Goal: Information Seeking & Learning: Find specific fact

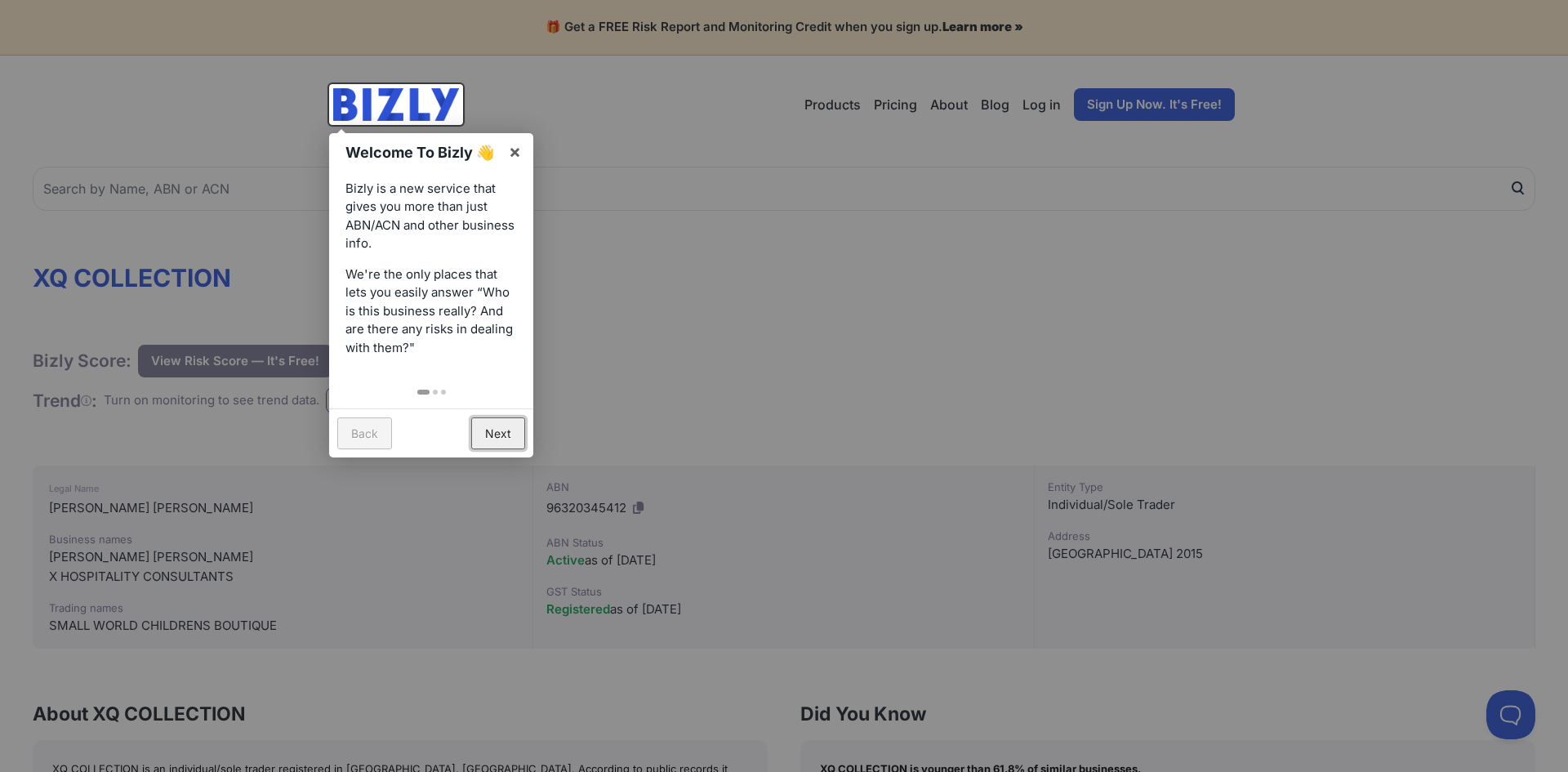
click at [498, 442] on link "Next" at bounding box center [498, 433] width 54 height 32
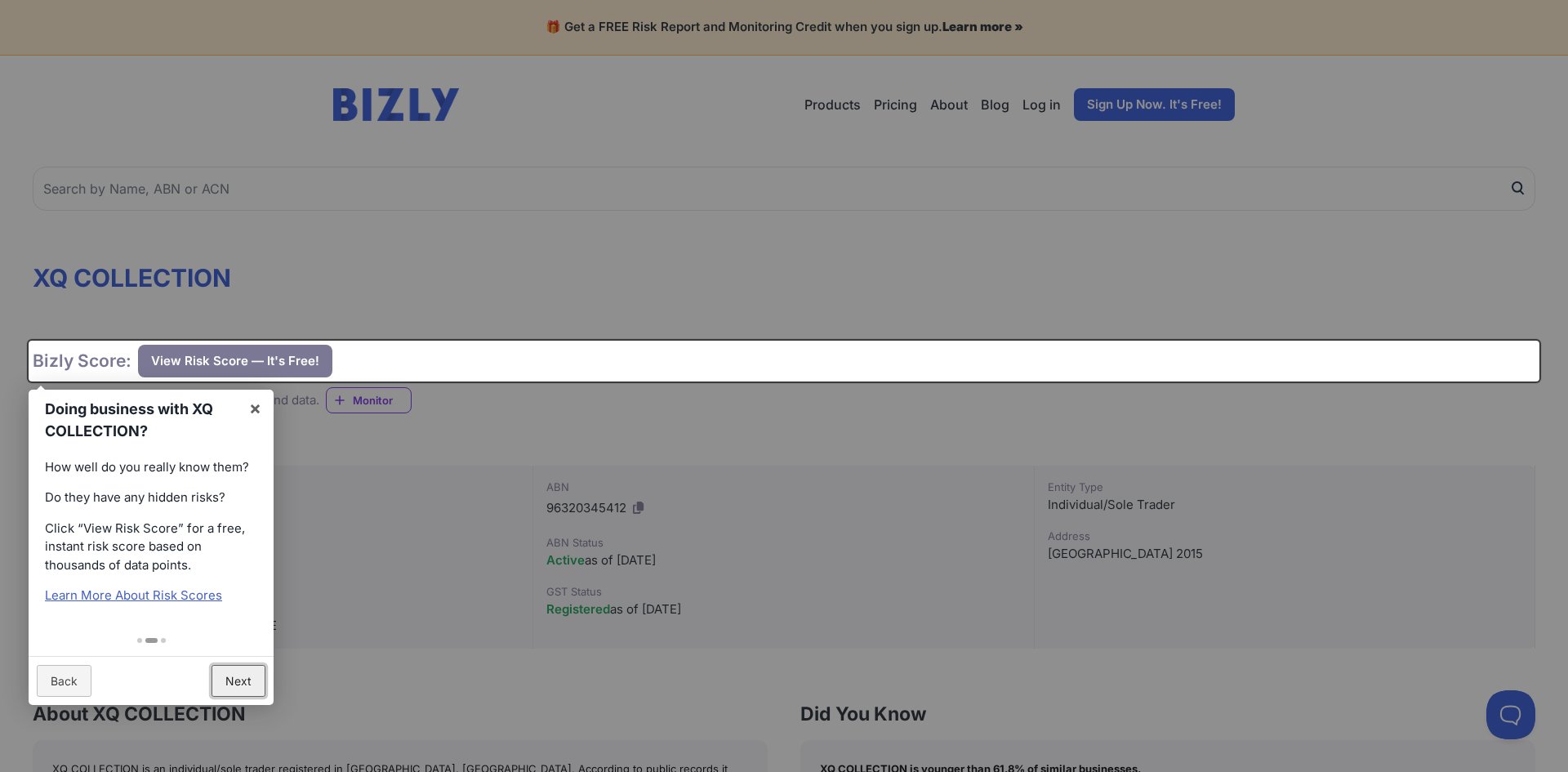
click at [226, 677] on link "Next" at bounding box center [238, 680] width 54 height 32
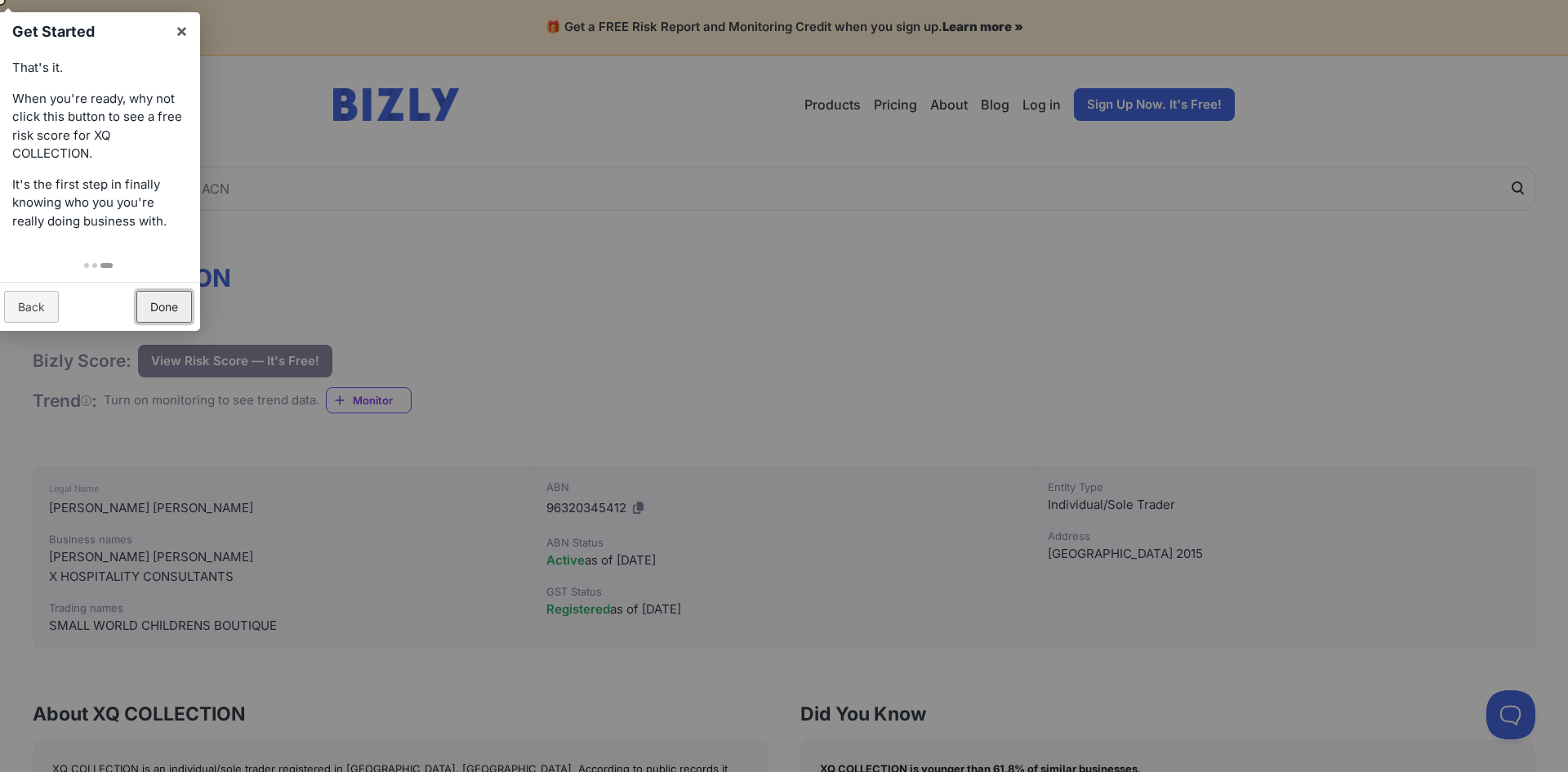
click at [159, 295] on link "Done" at bounding box center [164, 306] width 55 height 32
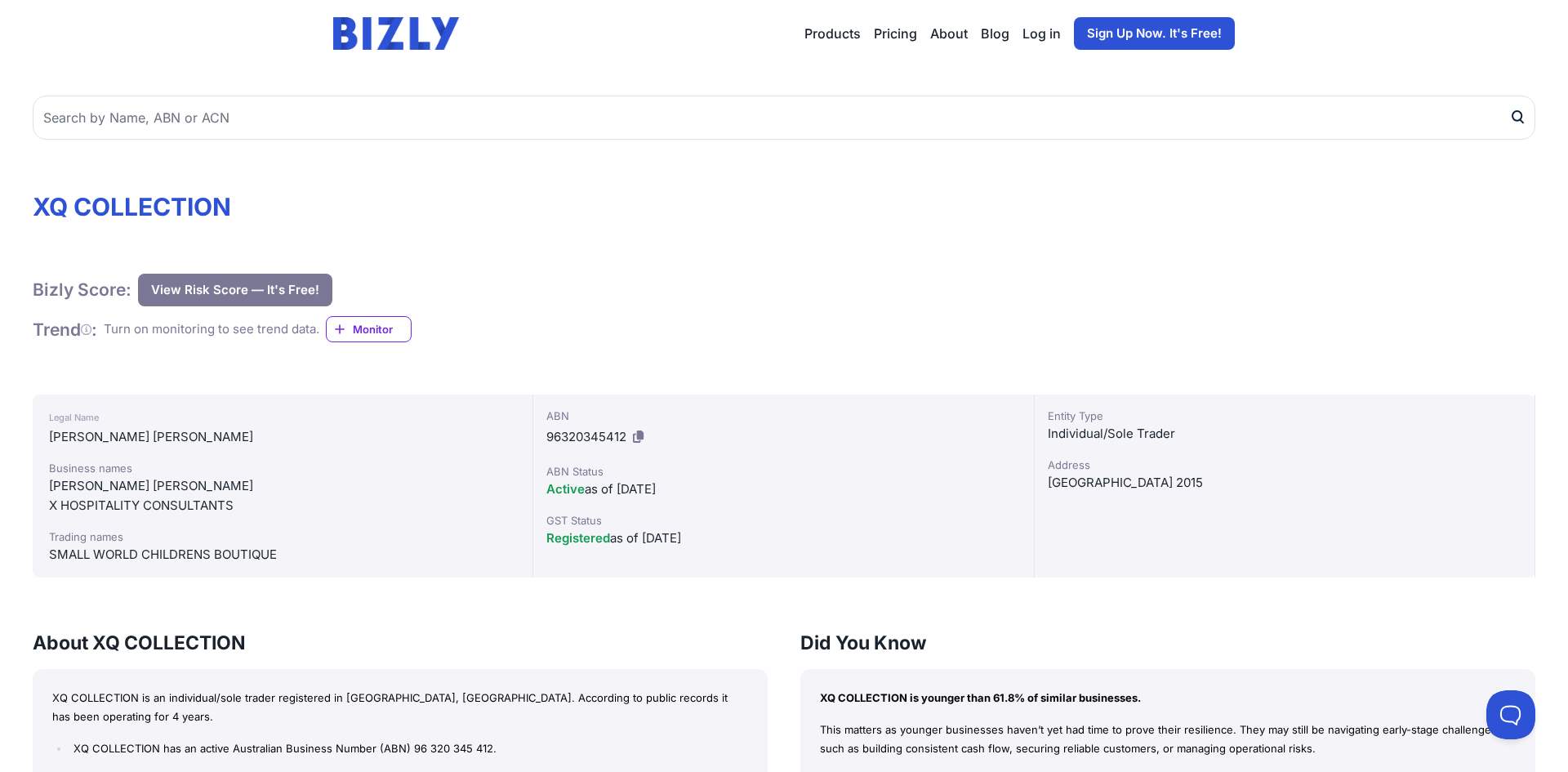
scroll to position [80, 0]
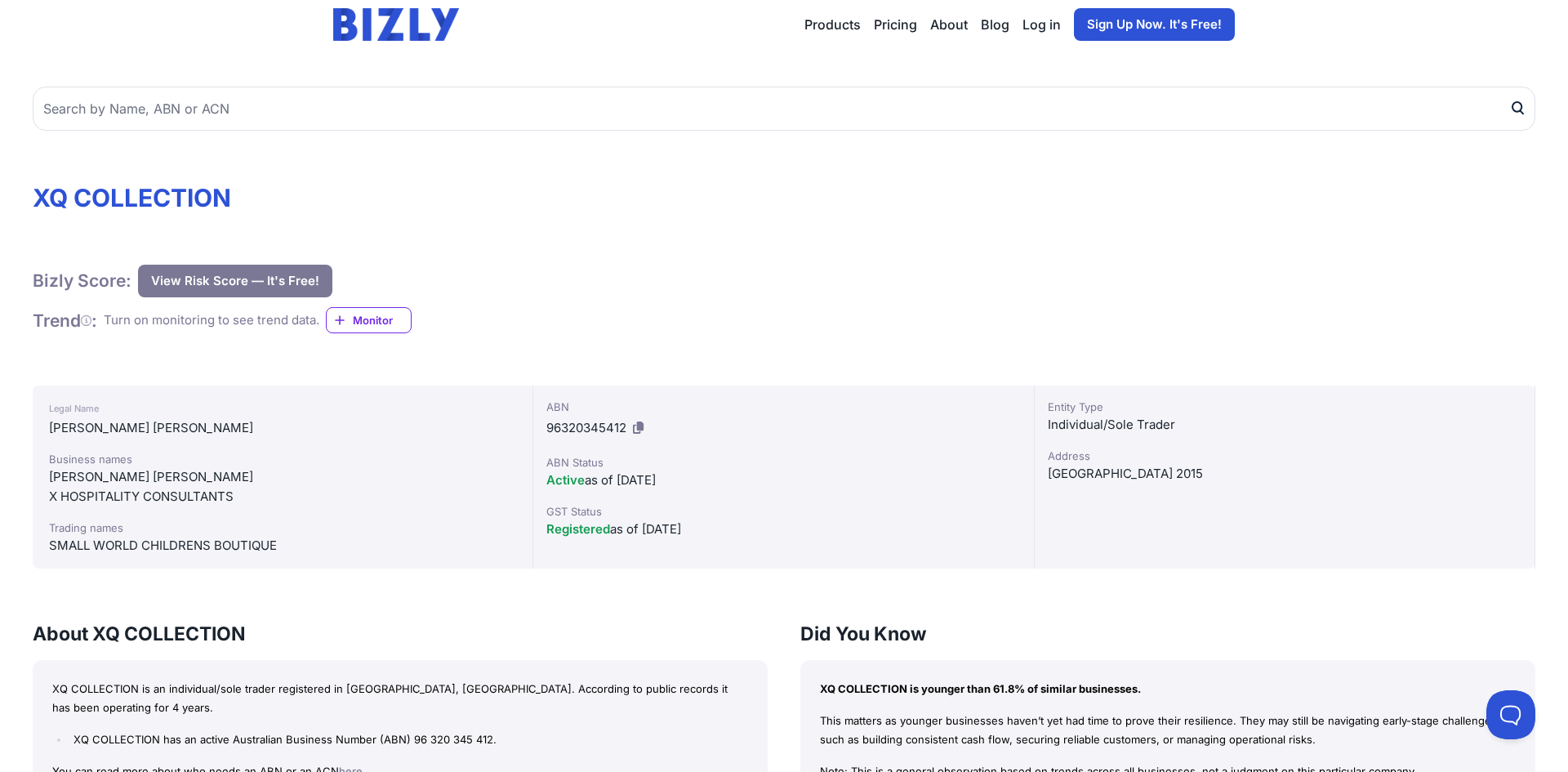
click at [636, 424] on icon at bounding box center [638, 427] width 10 height 12
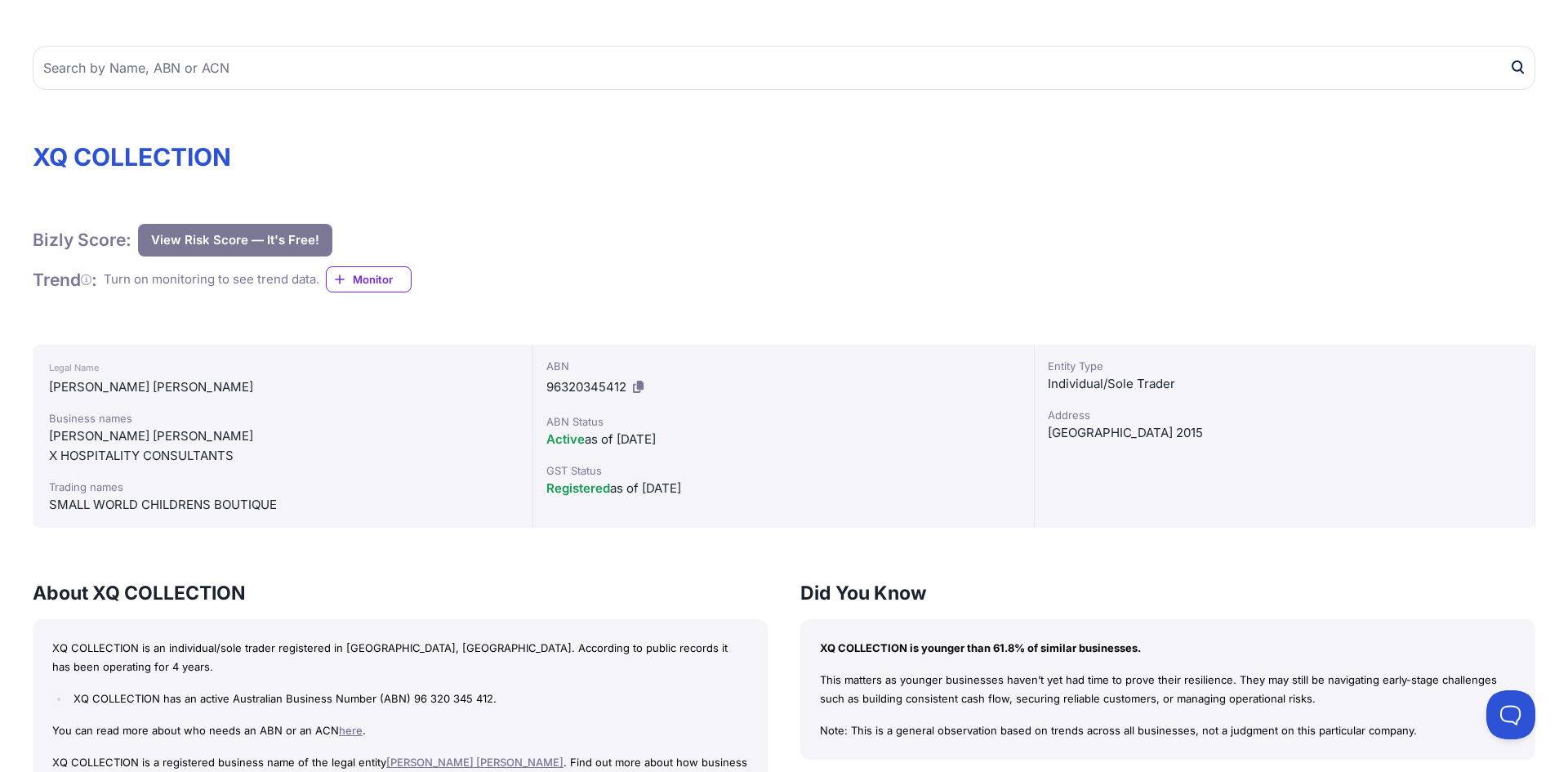
scroll to position [126, 0]
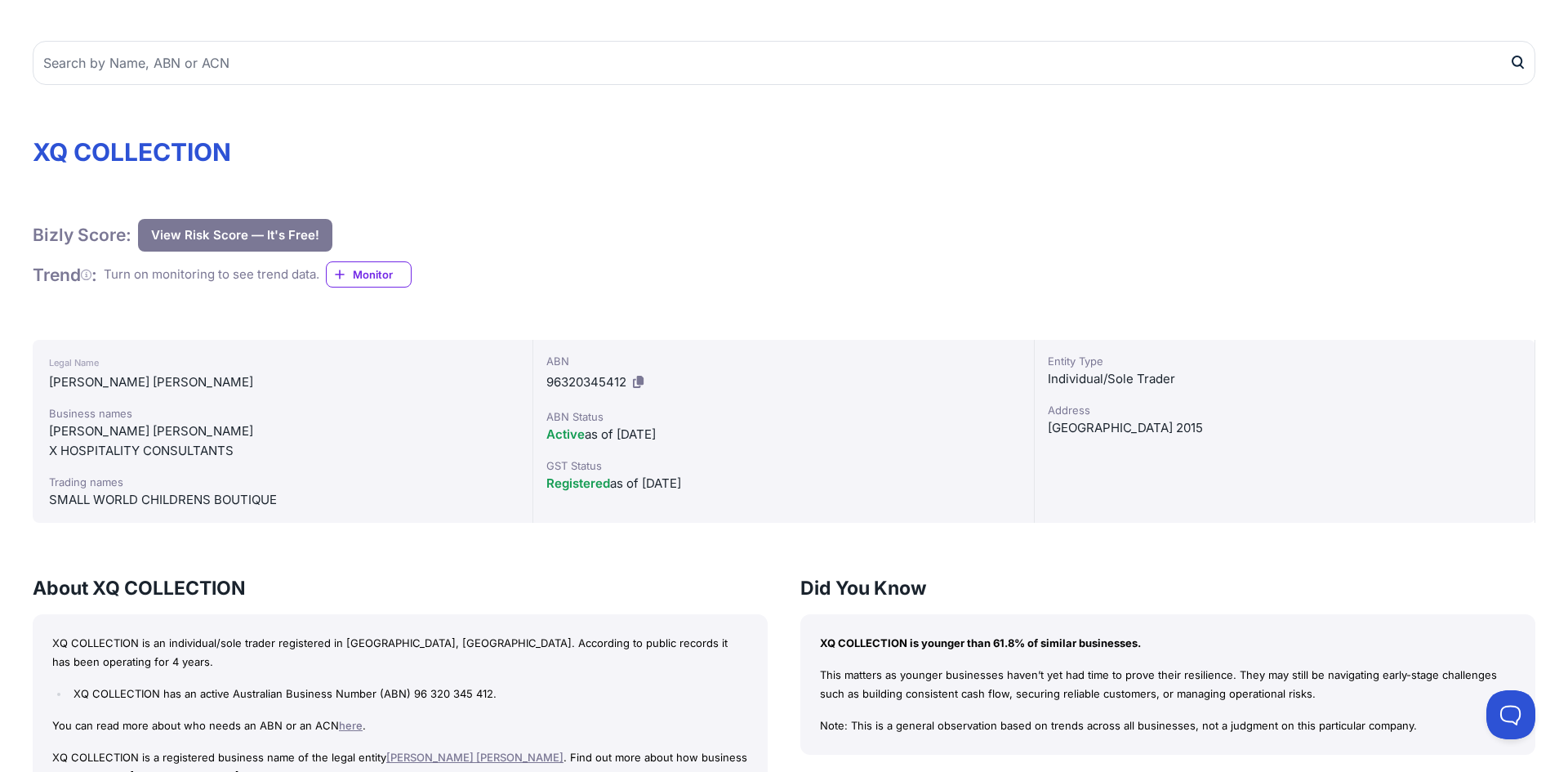
click at [127, 429] on div "[PERSON_NAME] [PERSON_NAME]" at bounding box center [282, 430] width 467 height 20
copy div "[PERSON_NAME] [PERSON_NAME]"
click at [134, 498] on div "SMALL WORLD CHILDRENS BOUTIQUE" at bounding box center [282, 499] width 467 height 20
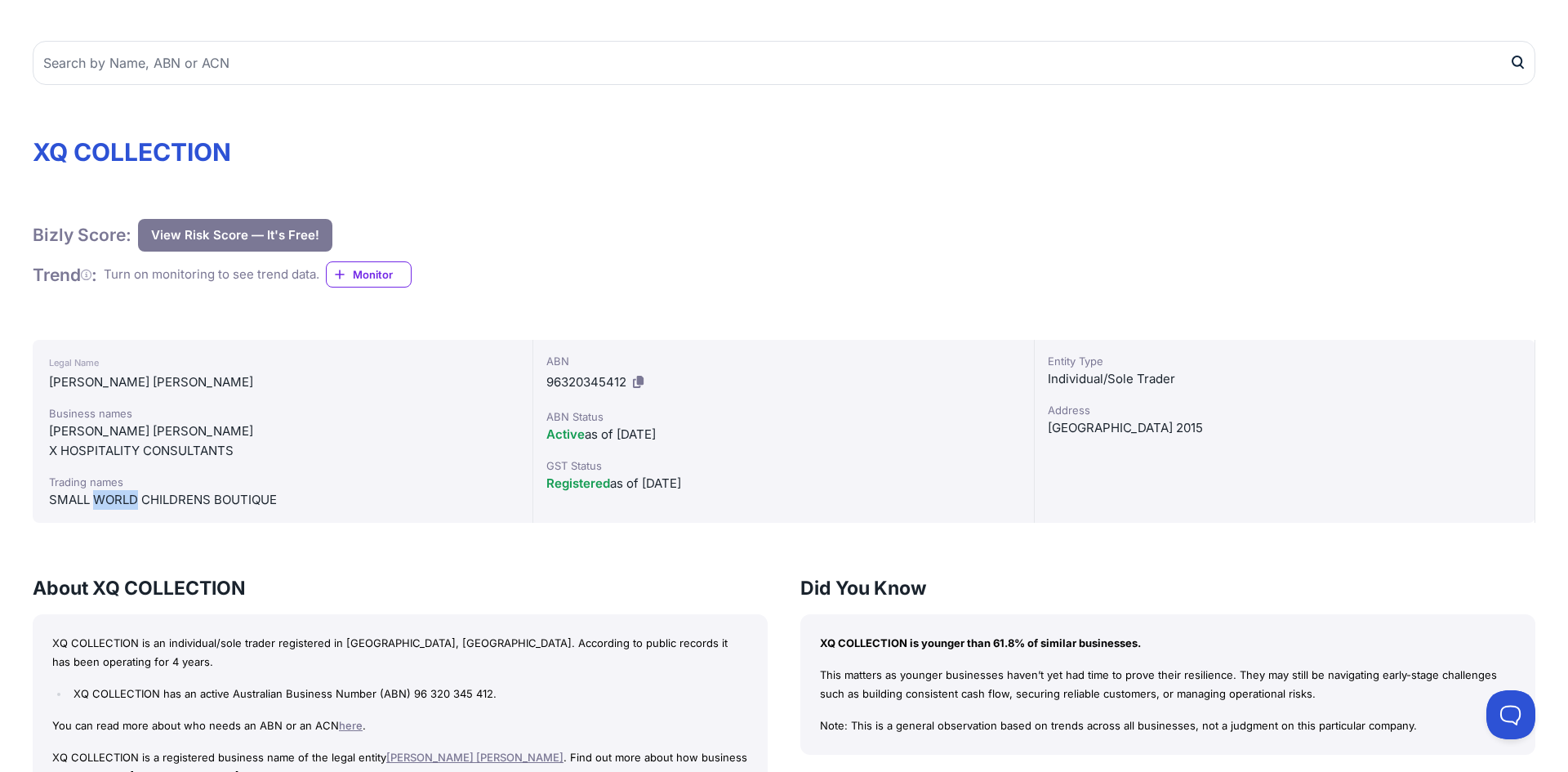
click at [134, 498] on div "SMALL WORLD CHILDRENS BOUTIQUE" at bounding box center [282, 499] width 467 height 20
copy div "SMALL WORLD CHILDRENS BOUTIQUE"
click at [135, 435] on div "[PERSON_NAME] [PERSON_NAME]" at bounding box center [282, 430] width 467 height 20
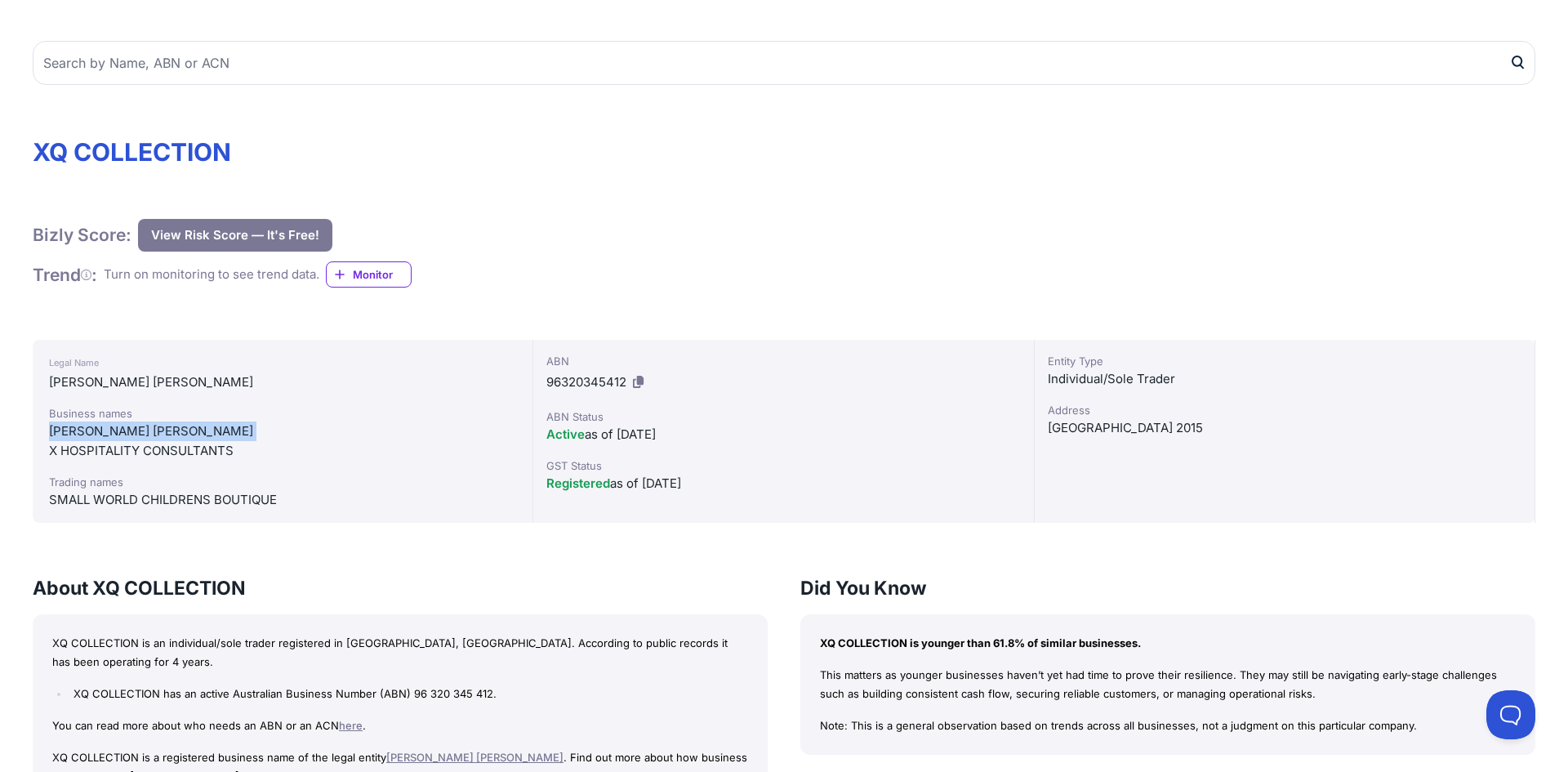
click at [135, 435] on div "[PERSON_NAME] [PERSON_NAME]" at bounding box center [282, 430] width 467 height 20
copy div "[PERSON_NAME] [PERSON_NAME]"
click at [95, 446] on div "X HOSPITALITY CONSULTANTS" at bounding box center [282, 450] width 467 height 20
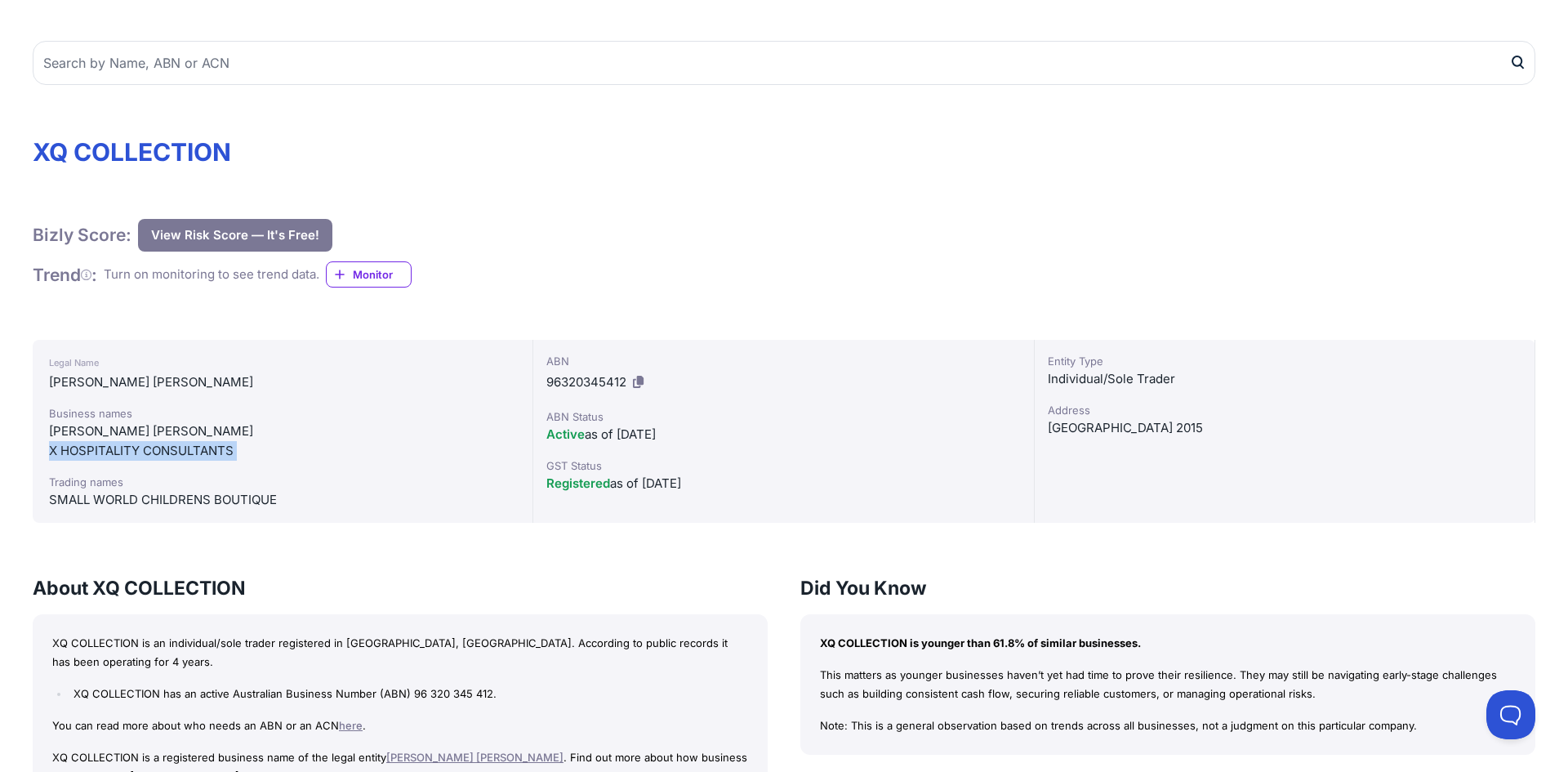
copy div "X HOSPITALITY CONSULTANTS"
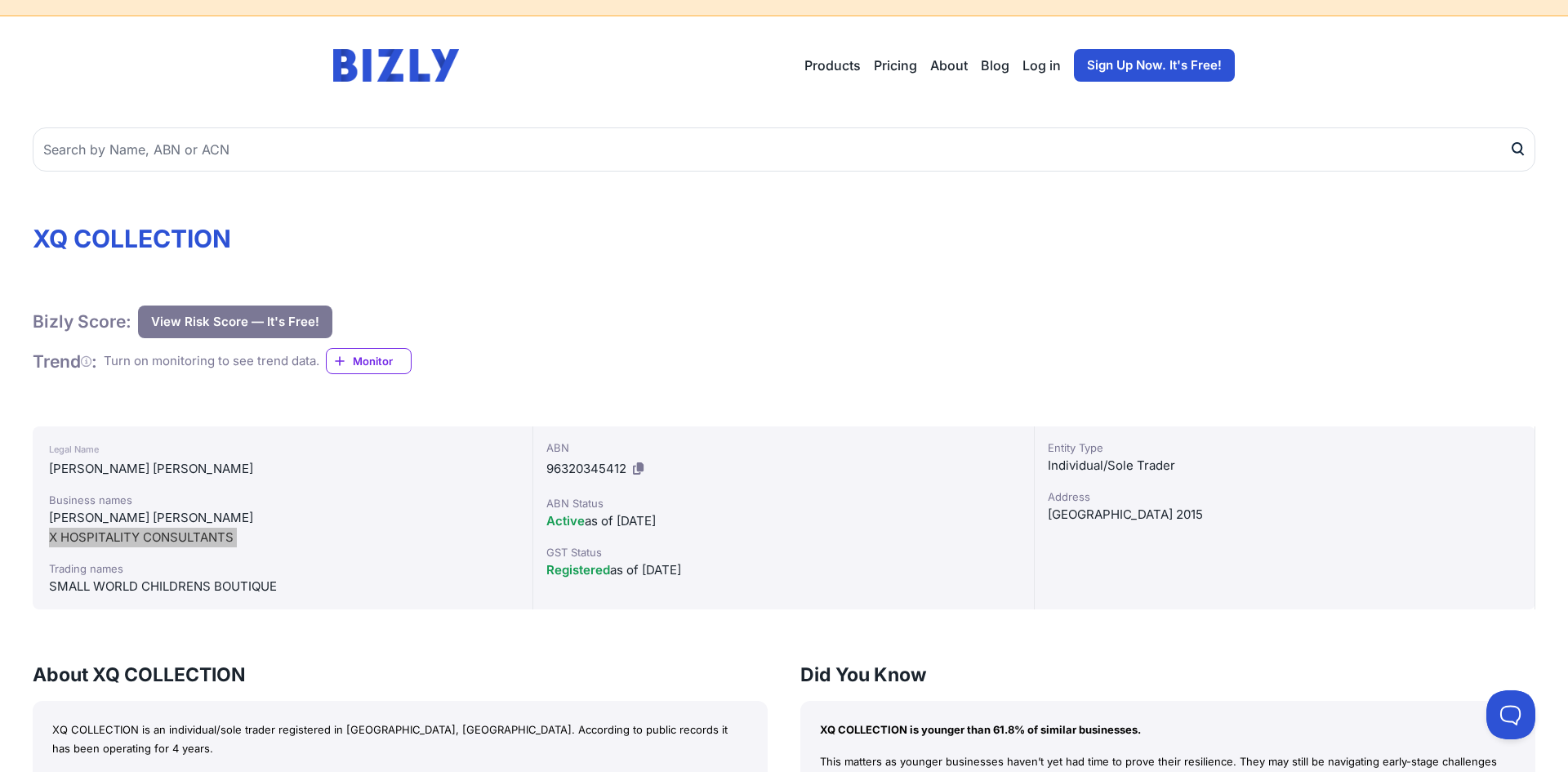
scroll to position [0, 0]
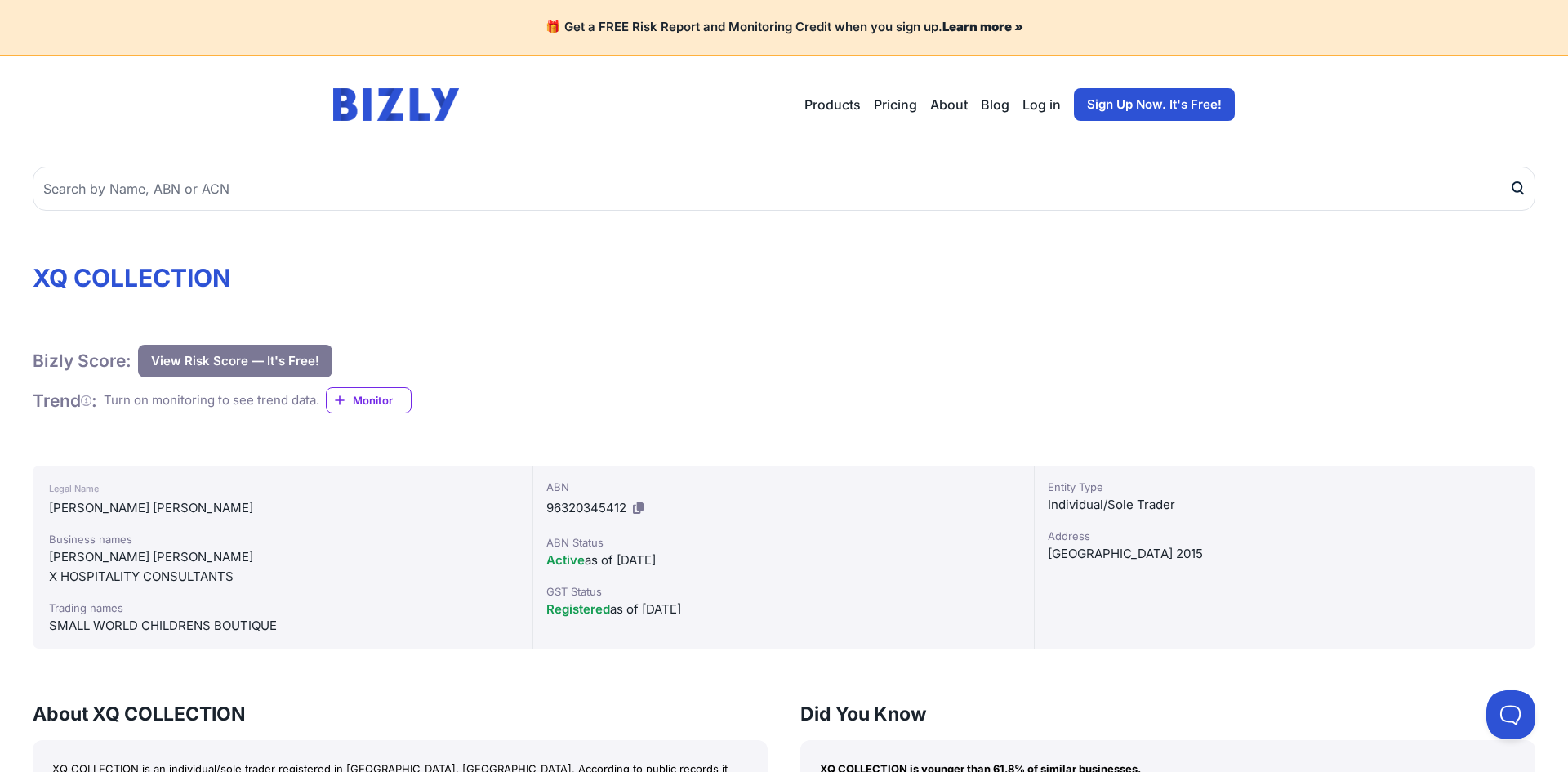
click at [106, 281] on h1 "XQ COLLECTION" at bounding box center [783, 278] width 1502 height 29
copy div "XQ COLLECTION"
drag, startPoint x: 290, startPoint y: 618, endPoint x: 47, endPoint y: 630, distance: 243.3
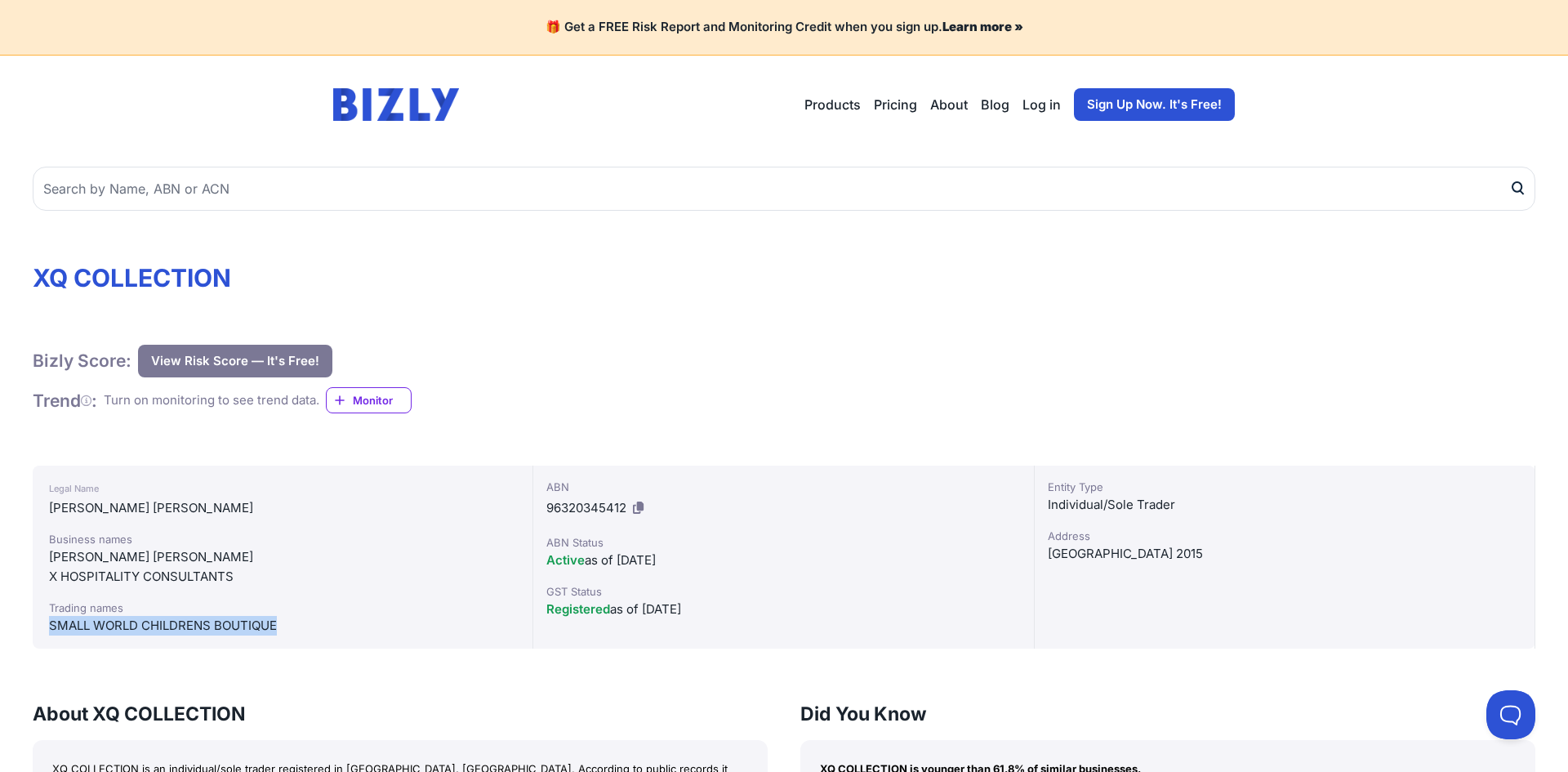
click at [47, 630] on div "Legal Name [PERSON_NAME] [PERSON_NAME] Business names [PERSON_NAME] [PERSON_NAM…" at bounding box center [282, 556] width 500 height 183
copy div "SMALL WORLD CHILDRENS BOUTIQUE"
